Goal: Obtain resource: Download file/media

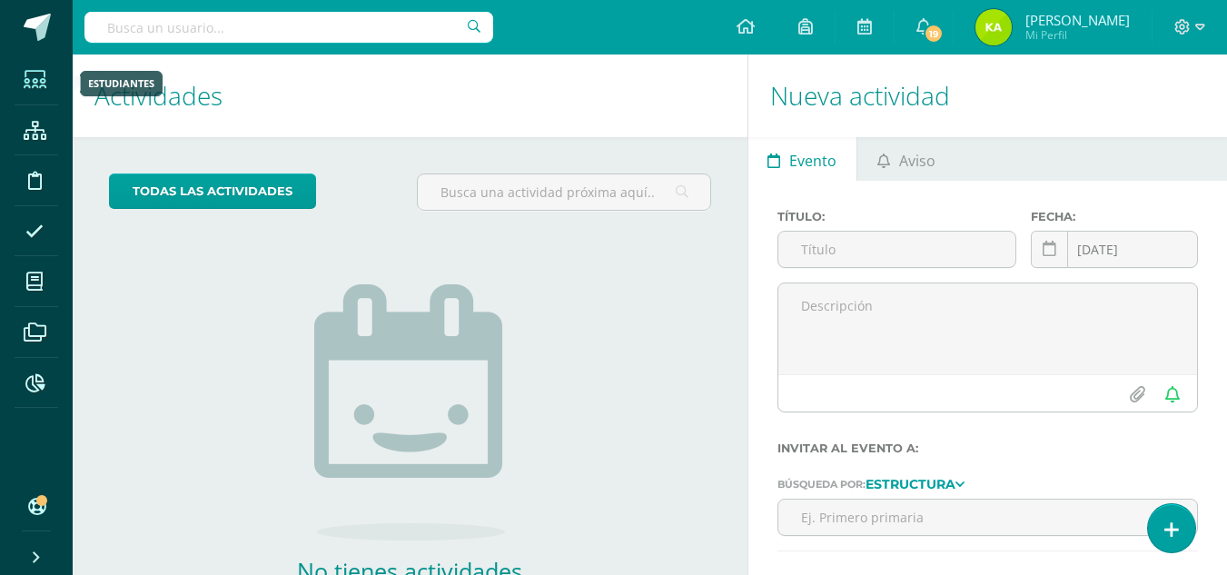
click at [48, 72] on span at bounding box center [35, 79] width 41 height 41
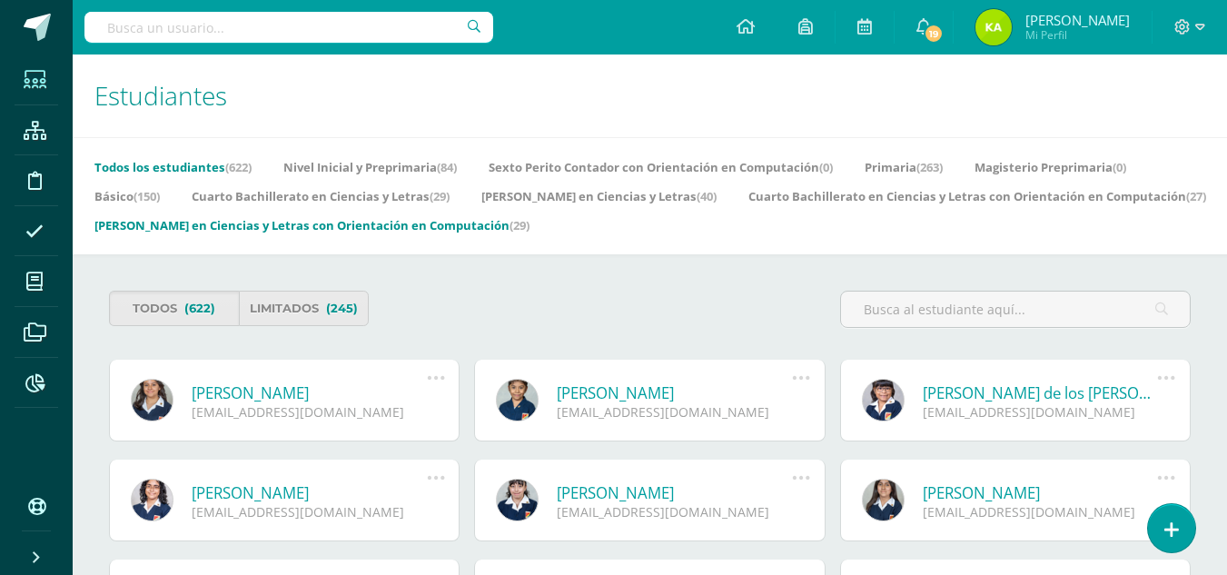
click at [530, 222] on link "[PERSON_NAME] en Ciencias y Letras con Orientación en Computación (29)" at bounding box center [311, 225] width 435 height 29
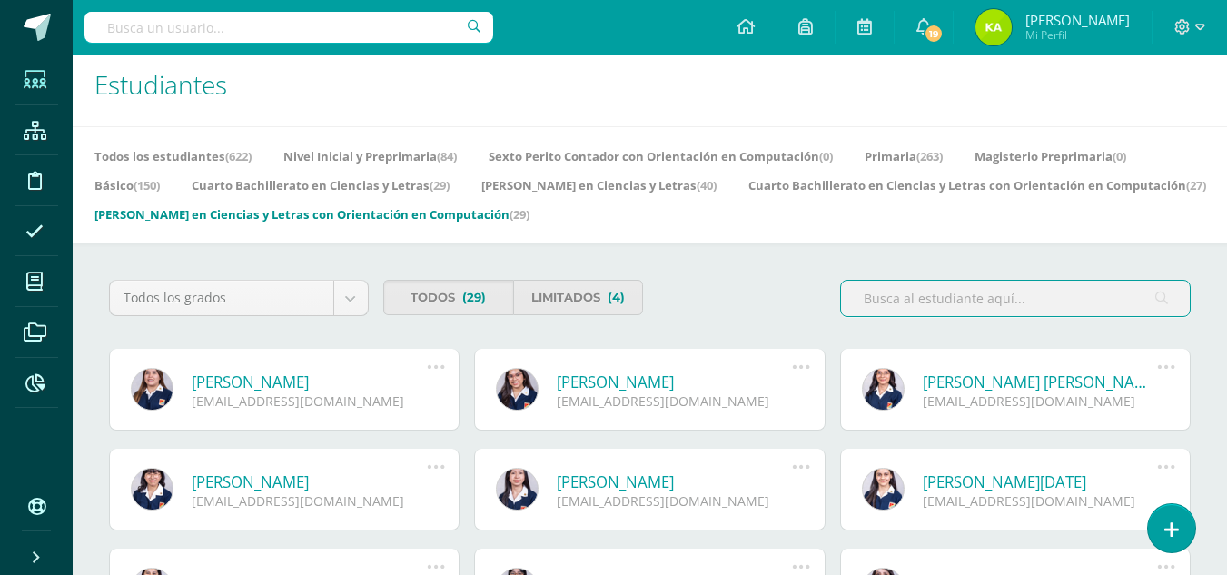
scroll to position [125, 0]
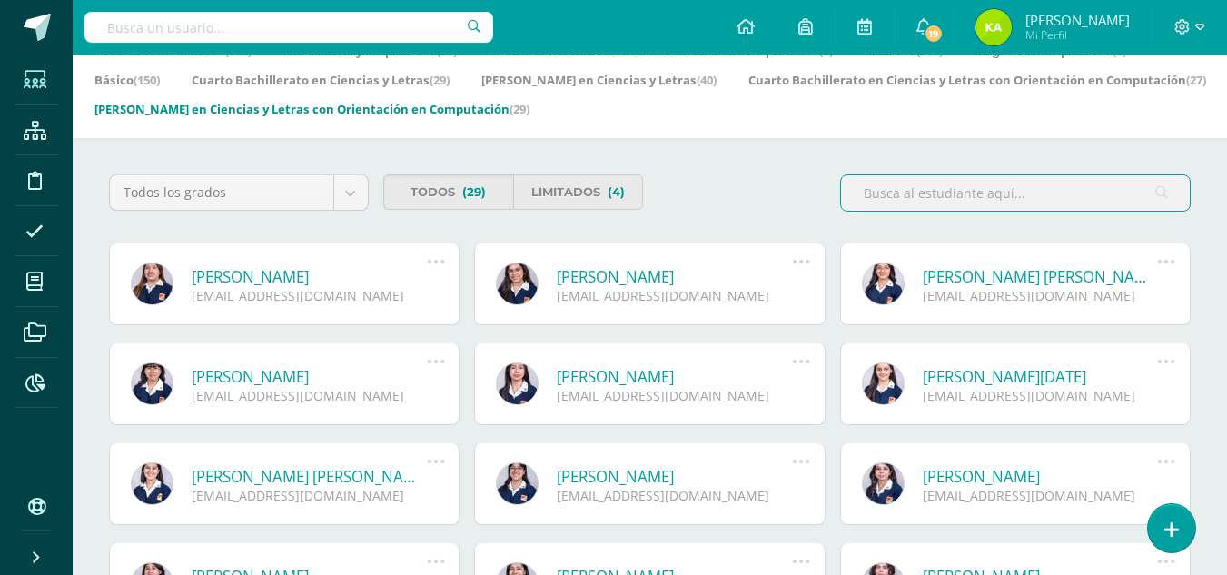
click at [1227, 229] on html "Estudiantes Estructura Disciplina Asistencia Mis cursos Archivos Reportes Sopor…" at bounding box center [613, 528] width 1227 height 1288
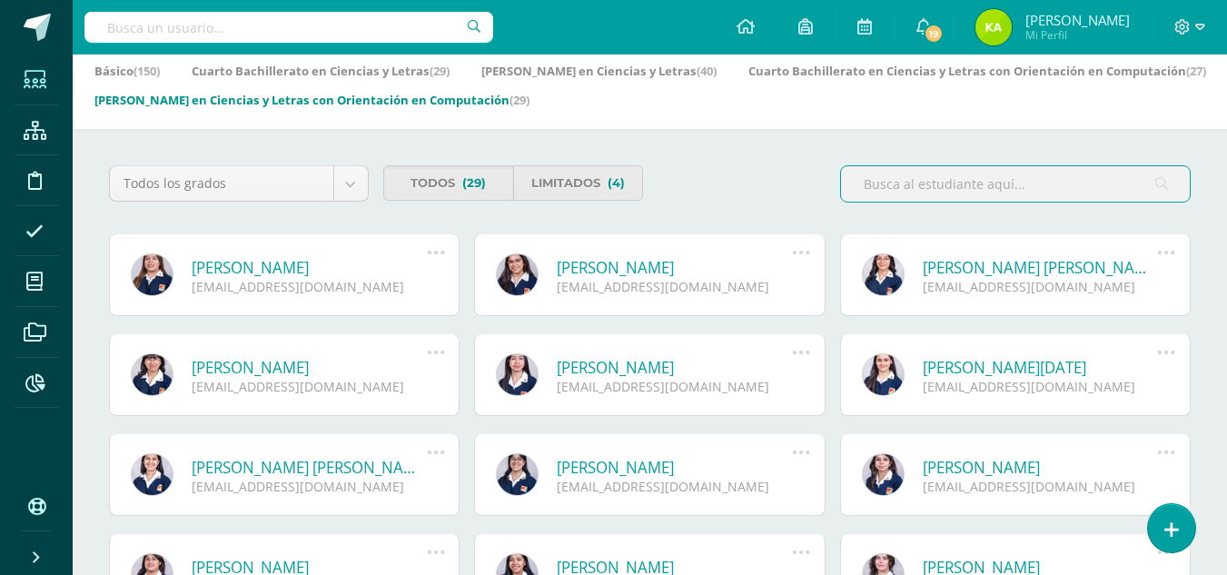
click at [530, 98] on link "[PERSON_NAME] en Ciencias y Letras con Orientación en Computación (29)" at bounding box center [311, 99] width 435 height 29
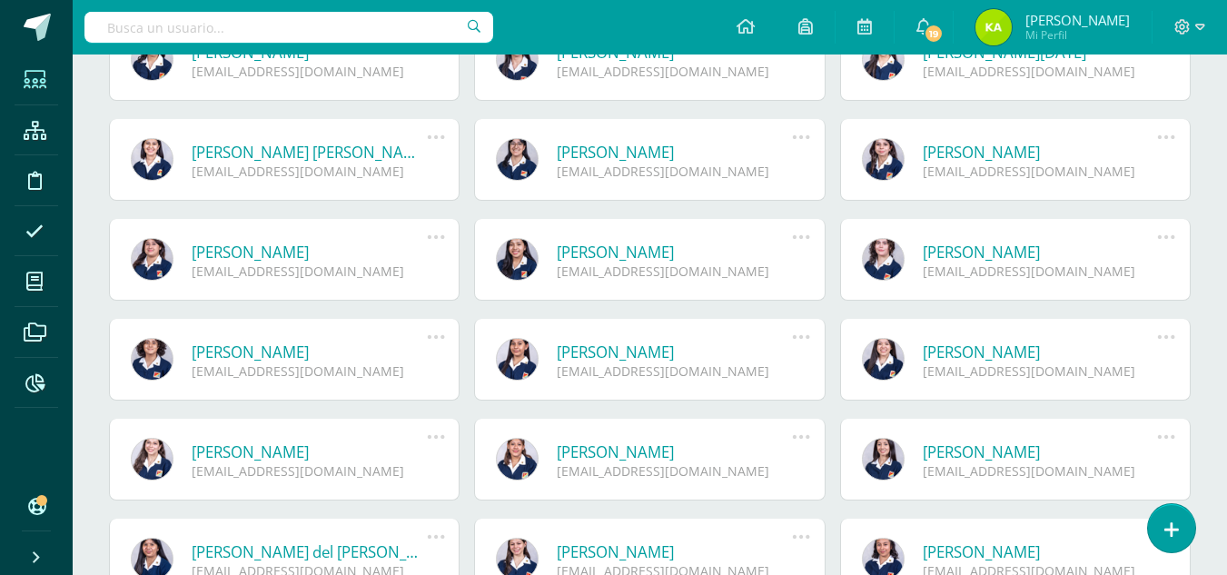
scroll to position [464, 0]
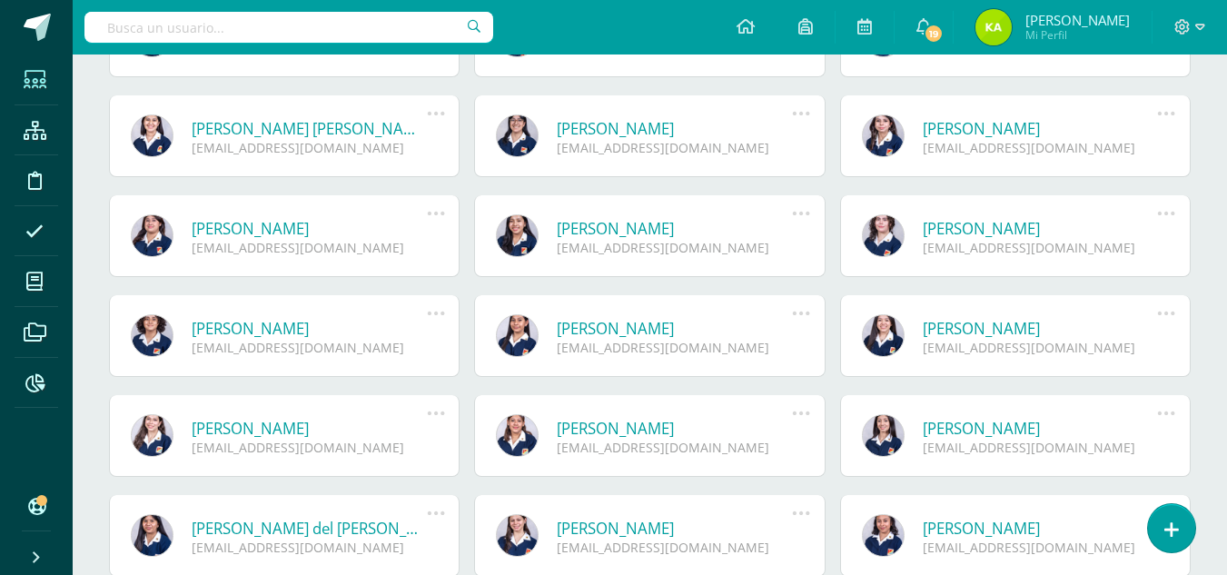
click at [357, 531] on link "María del Carmen Mejía Pérez" at bounding box center [309, 528] width 235 height 21
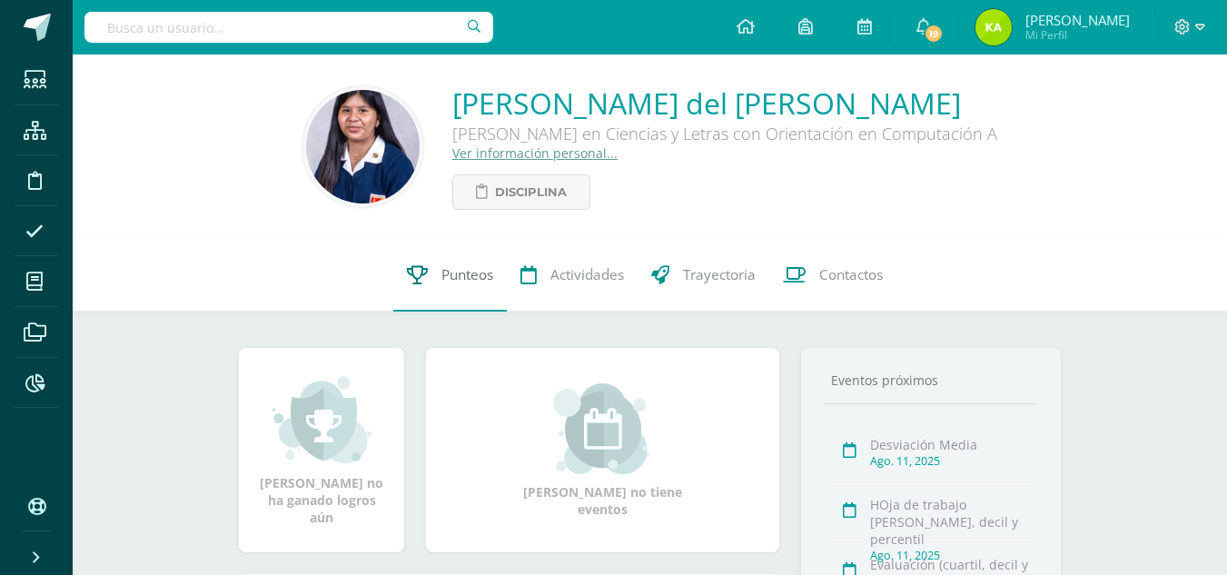
click at [463, 312] on link "Punteos" at bounding box center [450, 275] width 114 height 73
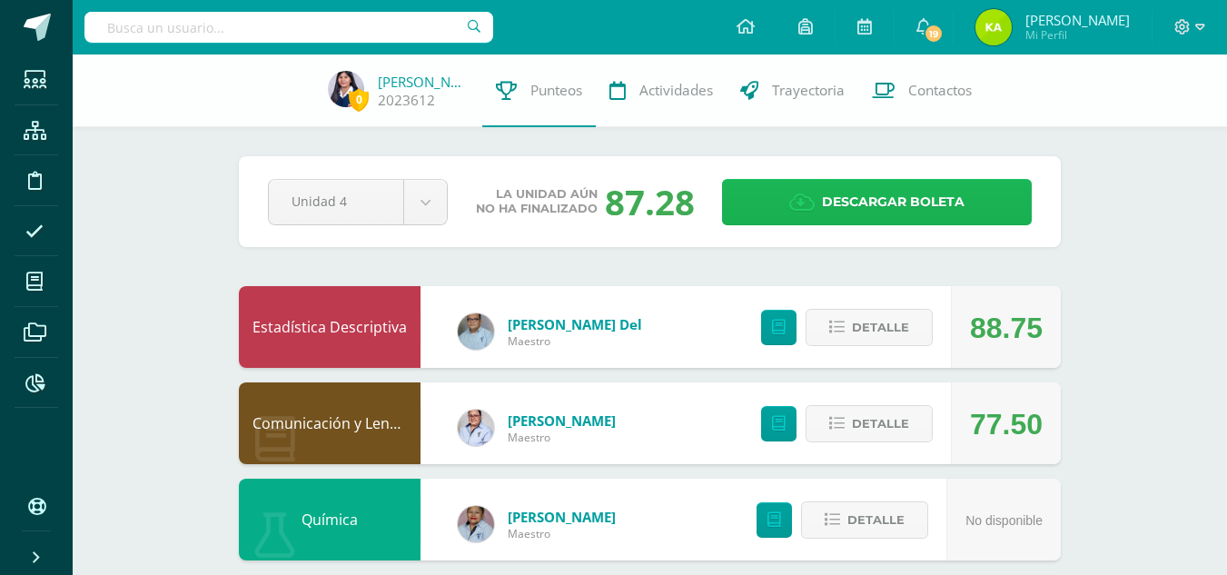
click at [804, 217] on link "Descargar boleta" at bounding box center [877, 202] width 310 height 46
